Goal: Complete application form

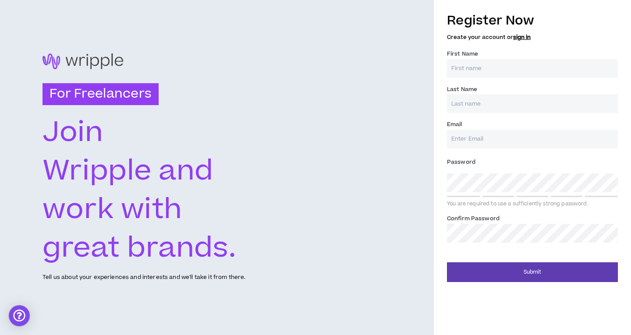
click at [496, 71] on input "First Name *" at bounding box center [532, 68] width 171 height 19
type input "Archies"
type input "Mdgl"
type input "[EMAIL_ADDRESS][DOMAIN_NAME]"
type input "Mdgl"
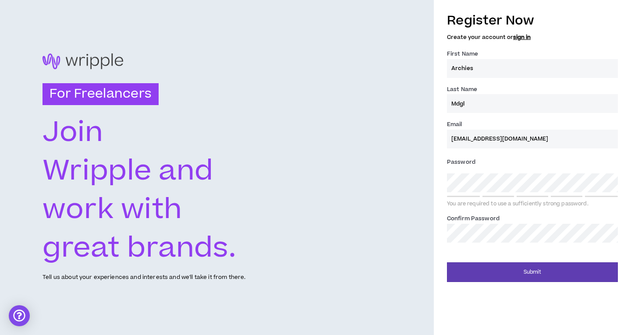
drag, startPoint x: 522, startPoint y: 138, endPoint x: 354, endPoint y: 138, distance: 167.9
click at [355, 137] on div "For Freelancers [PERSON_NAME] and work with great brands. Tell us about your ex…" at bounding box center [315, 167] width 631 height 335
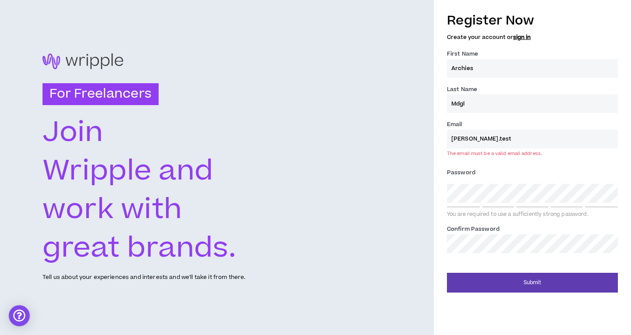
type input "[PERSON_NAME][EMAIL_ADDRESS][DOMAIN_NAME]"
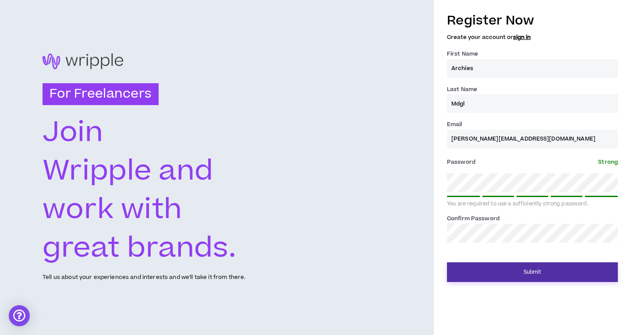
click at [552, 274] on button "Submit" at bounding box center [532, 273] width 171 height 20
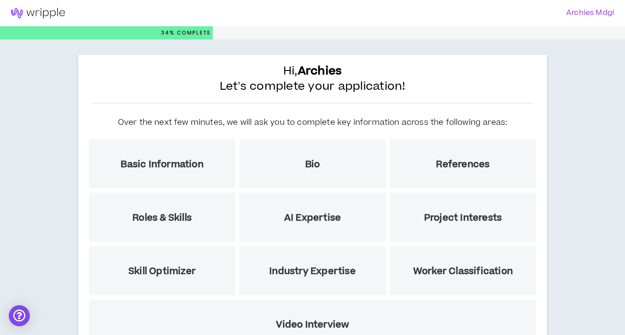
scroll to position [76, 0]
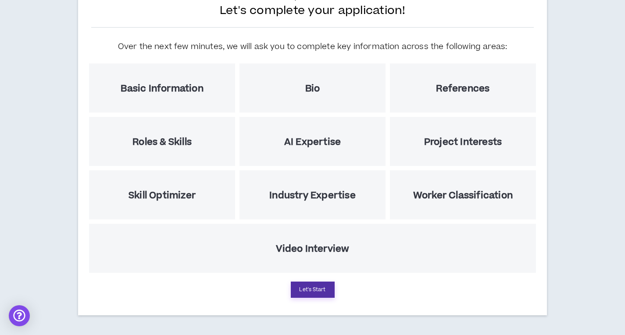
click at [307, 289] on button "Let's Start" at bounding box center [313, 290] width 44 height 16
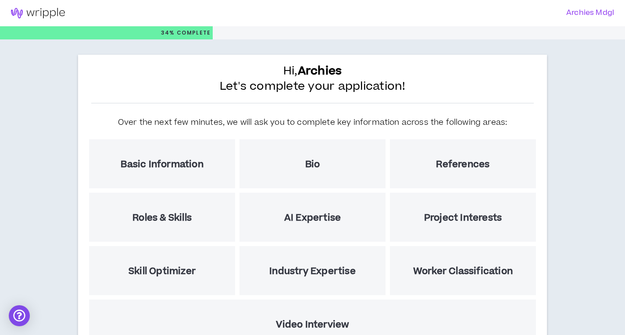
select select "US"
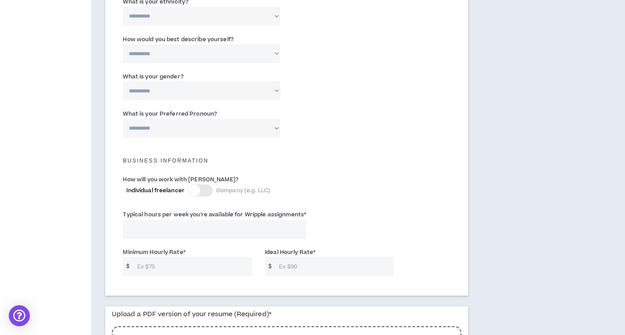
scroll to position [648, 0]
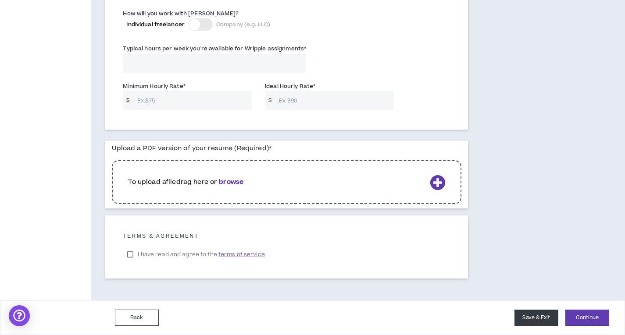
click at [532, 315] on button "Save & Exit" at bounding box center [536, 318] width 44 height 16
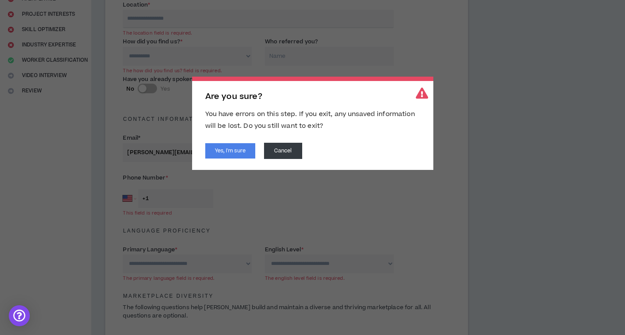
scroll to position [145, 0]
click at [245, 148] on button "Yes, I'm sure" at bounding box center [230, 150] width 50 height 15
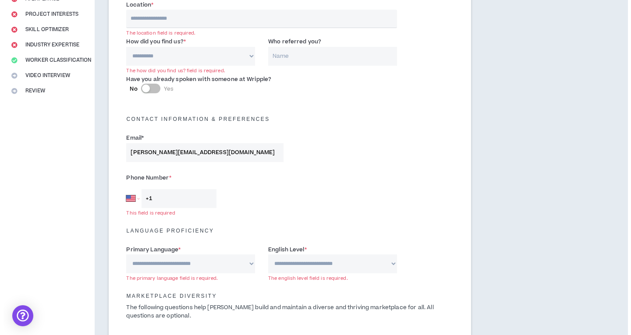
scroll to position [0, 0]
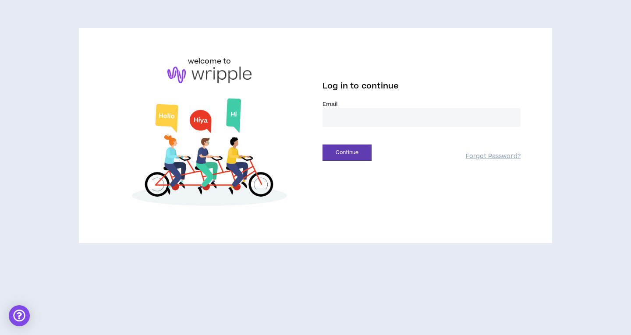
click at [209, 71] on img at bounding box center [209, 75] width 84 height 17
